Goal: Navigation & Orientation: Find specific page/section

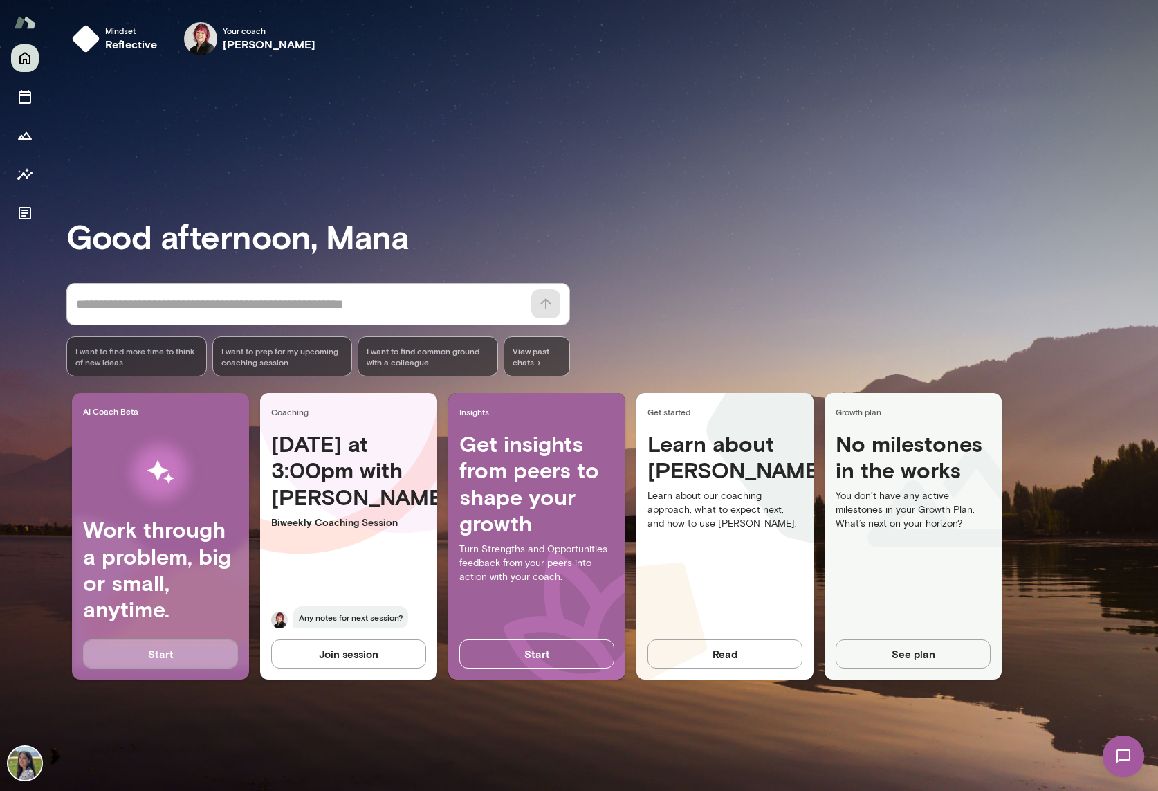
click at [139, 650] on button "Start" at bounding box center [160, 653] width 155 height 29
click at [24, 210] on icon "Documents" at bounding box center [25, 213] width 12 height 12
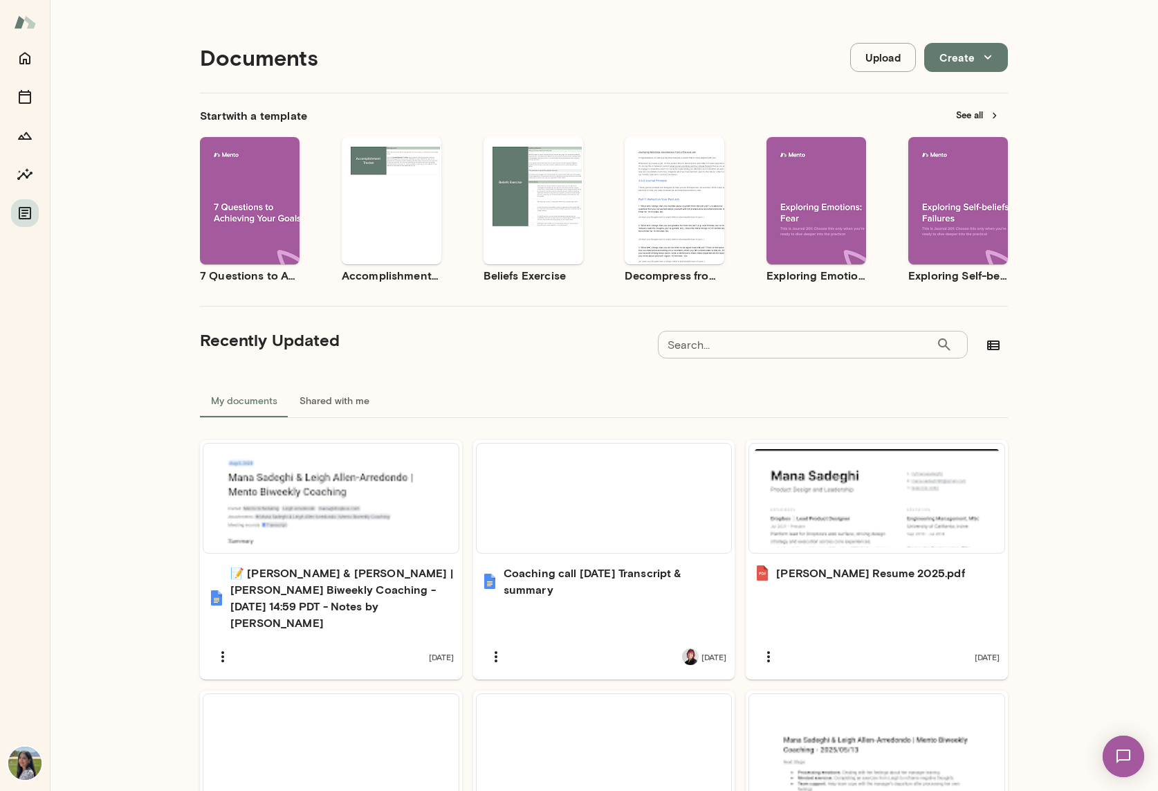
click at [977, 115] on button "See all" at bounding box center [978, 114] width 60 height 21
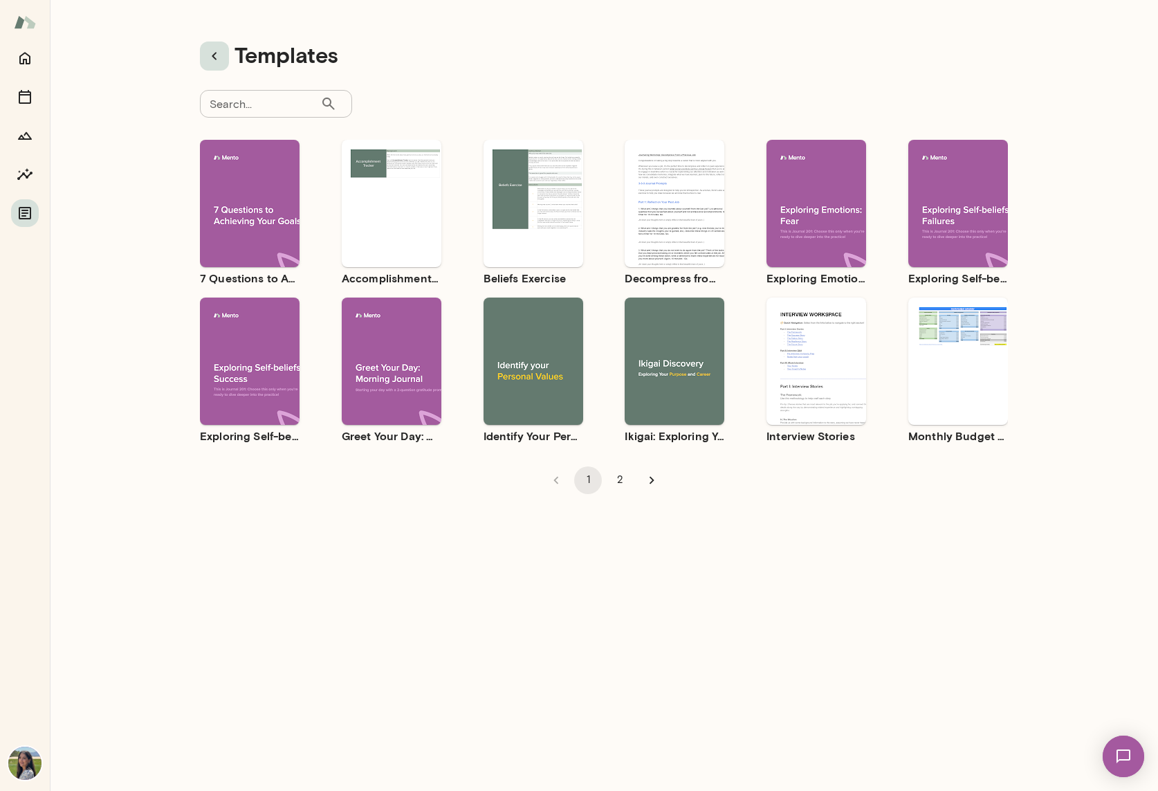
click at [210, 50] on icon "button" at bounding box center [214, 56] width 17 height 17
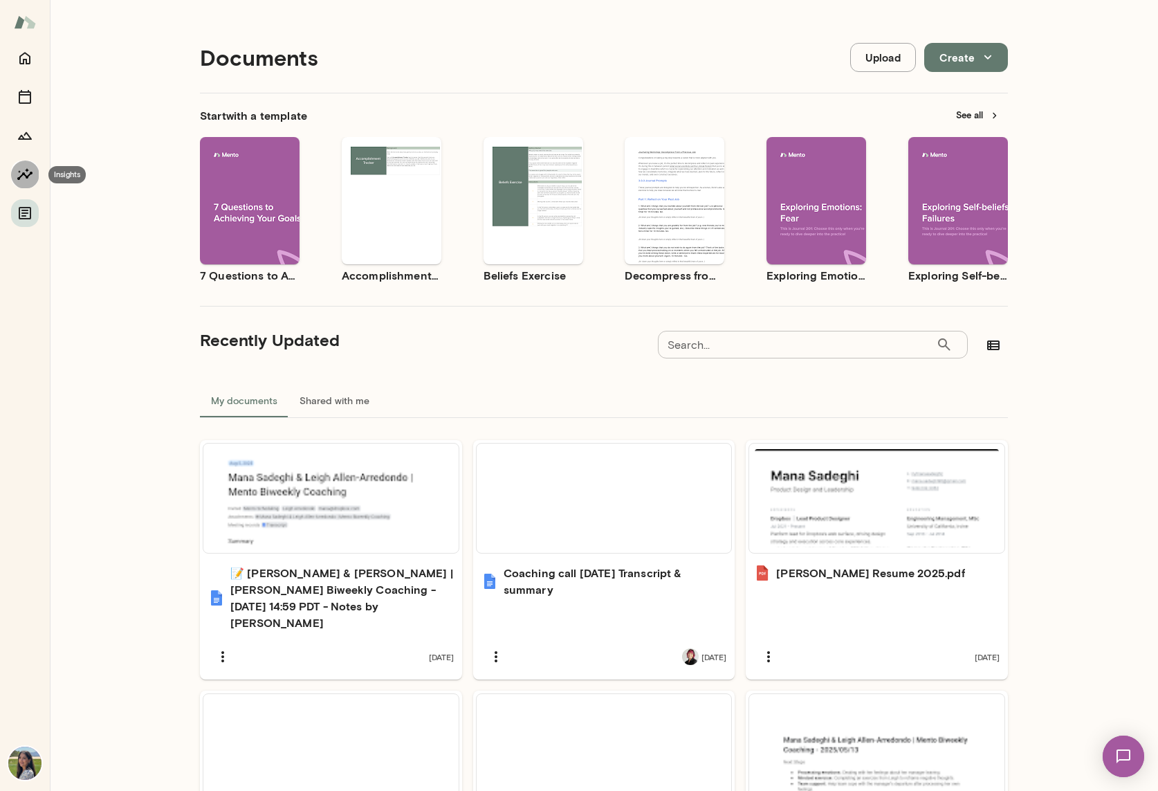
click at [30, 180] on icon "Insights" at bounding box center [25, 174] width 17 height 17
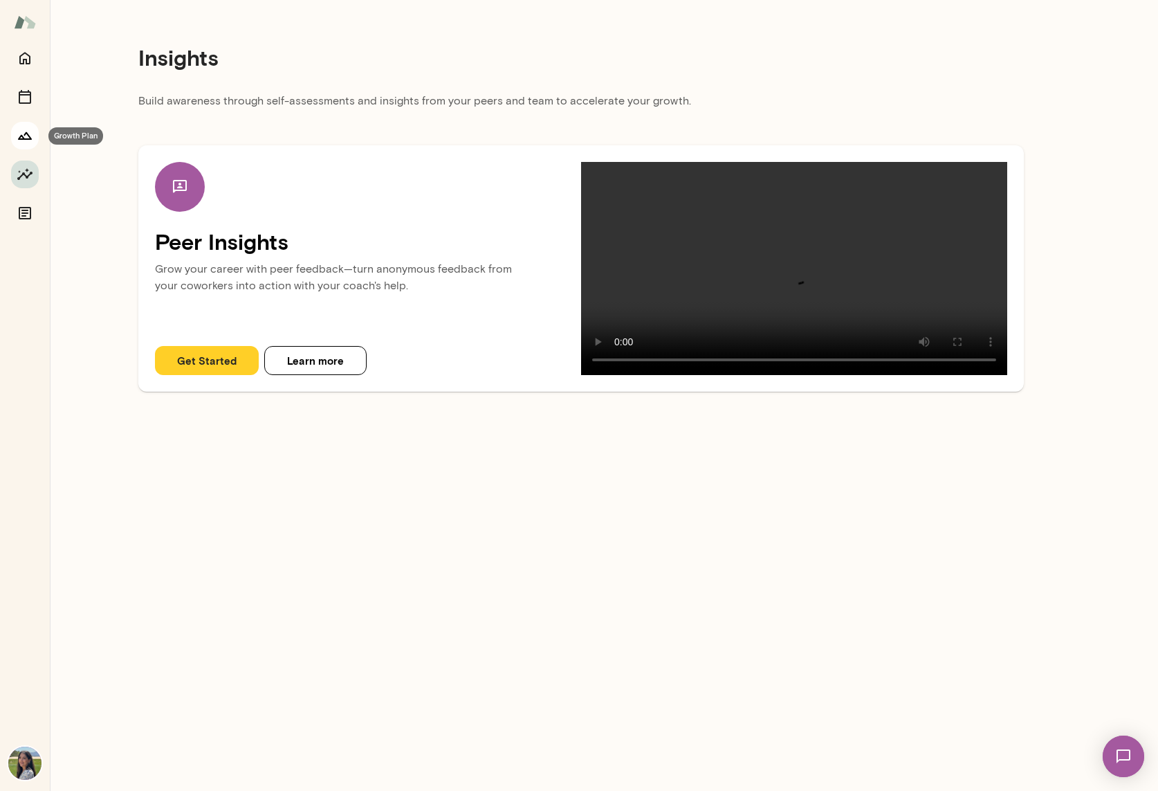
click at [27, 134] on icon "Growth Plan" at bounding box center [25, 136] width 14 height 8
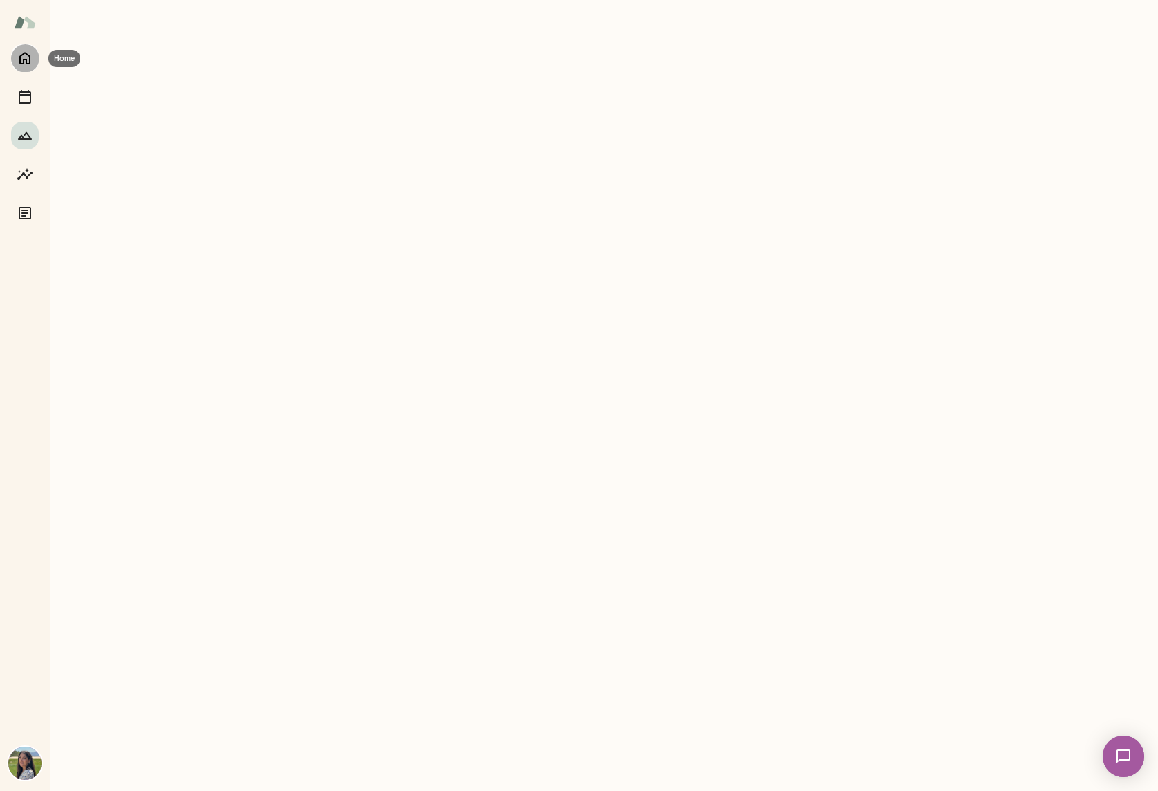
click at [27, 53] on icon "Home" at bounding box center [25, 58] width 17 height 17
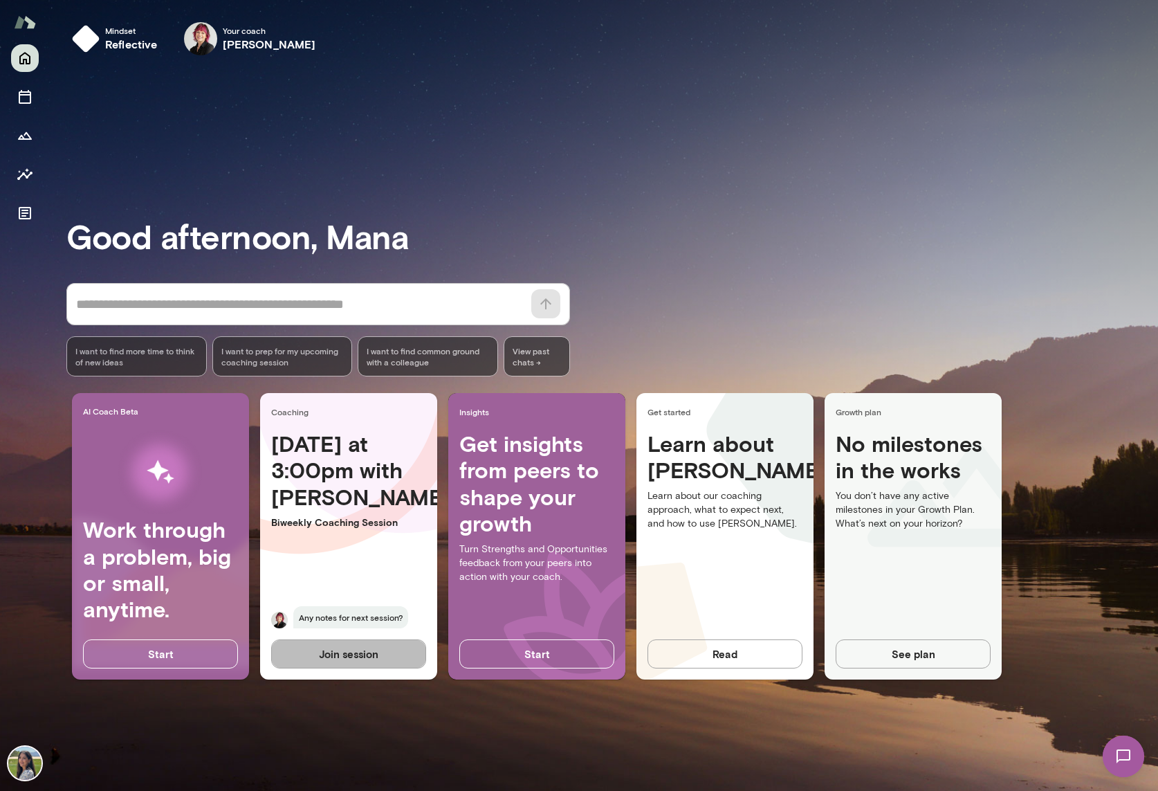
click at [314, 657] on button "Join session" at bounding box center [348, 653] width 155 height 29
